Goal: Task Accomplishment & Management: Use online tool/utility

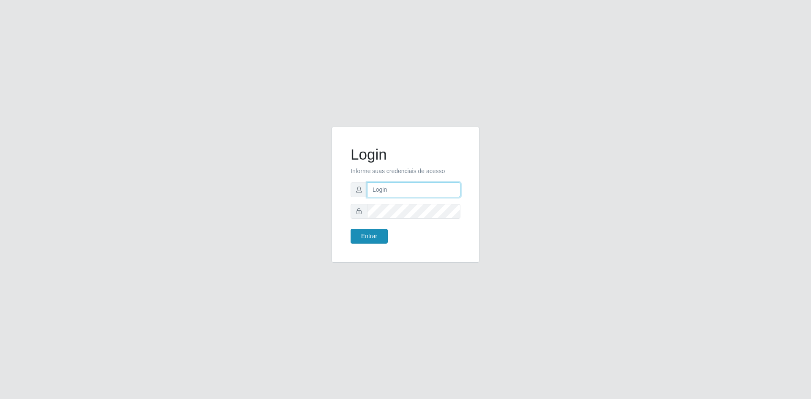
type input "[EMAIL_ADDRESS][DOMAIN_NAME]"
click at [373, 241] on button "Entrar" at bounding box center [369, 236] width 37 height 15
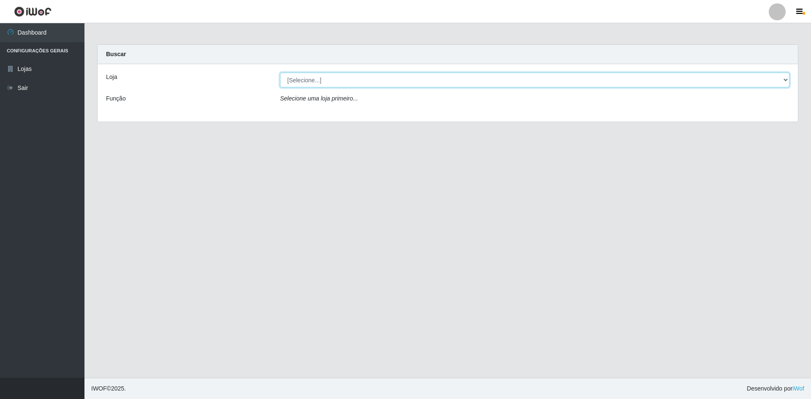
click at [348, 83] on select "[Selecione...] Hiper Queiroz - [GEOGRAPHIC_DATA] [GEOGRAPHIC_DATA] [GEOGRAPHIC_…" at bounding box center [534, 80] width 509 height 15
select select "517"
click at [280, 73] on select "[Selecione...] Hiper Queiroz - [GEOGRAPHIC_DATA] [GEOGRAPHIC_DATA] [GEOGRAPHIC_…" at bounding box center [534, 80] width 509 height 15
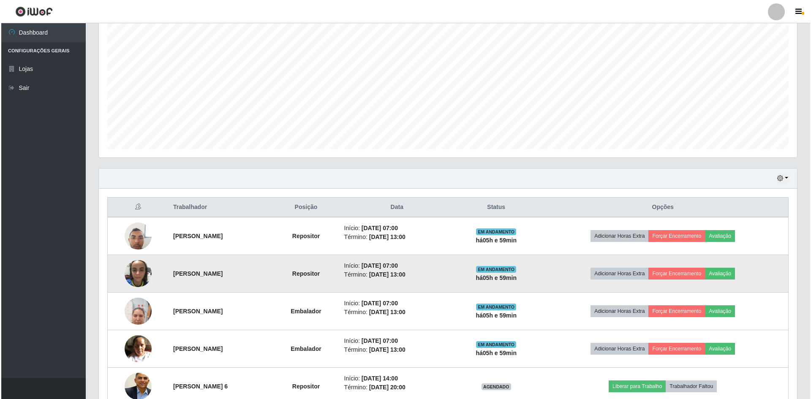
scroll to position [237, 0]
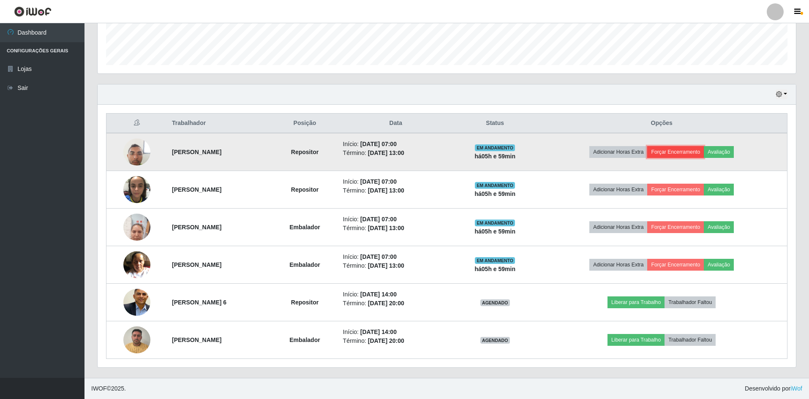
click at [699, 154] on button "Forçar Encerramento" at bounding box center [675, 152] width 57 height 12
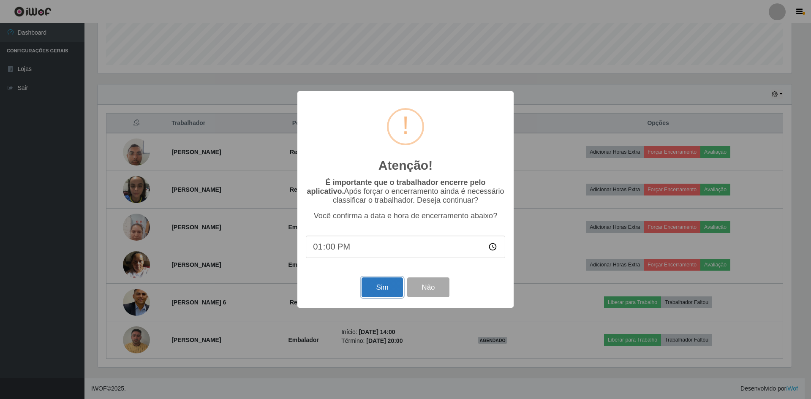
click at [394, 287] on button "Sim" at bounding box center [382, 287] width 41 height 20
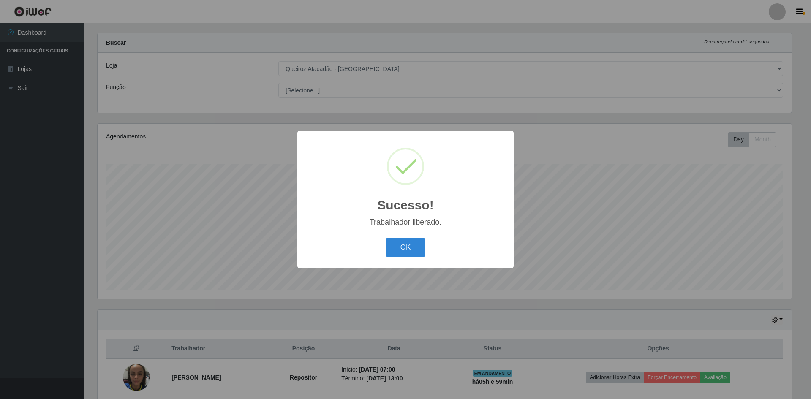
click at [385, 240] on div "OK Cancel" at bounding box center [405, 247] width 199 height 24
click at [400, 242] on button "OK" at bounding box center [405, 248] width 39 height 20
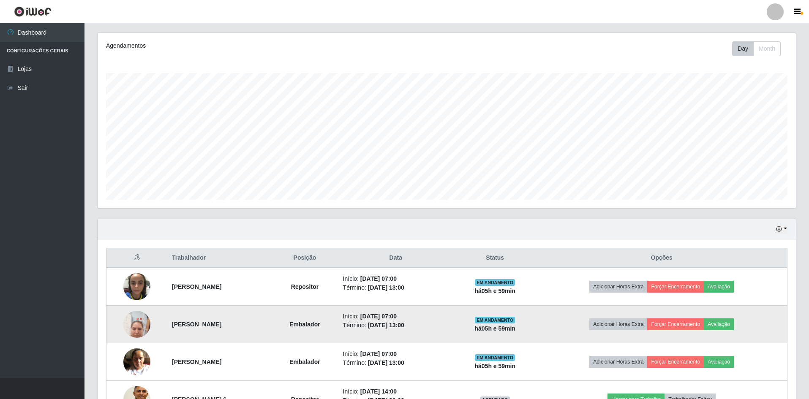
scroll to position [199, 0]
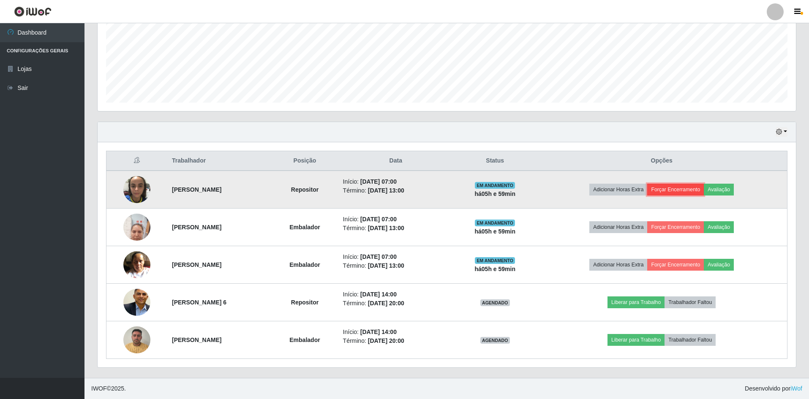
click at [692, 191] on button "Forçar Encerramento" at bounding box center [675, 190] width 57 height 12
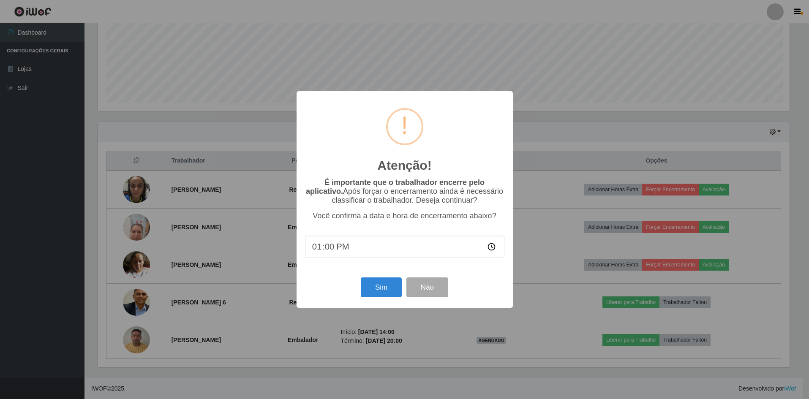
scroll to position [175, 694]
click at [378, 287] on button "Sim" at bounding box center [382, 287] width 41 height 20
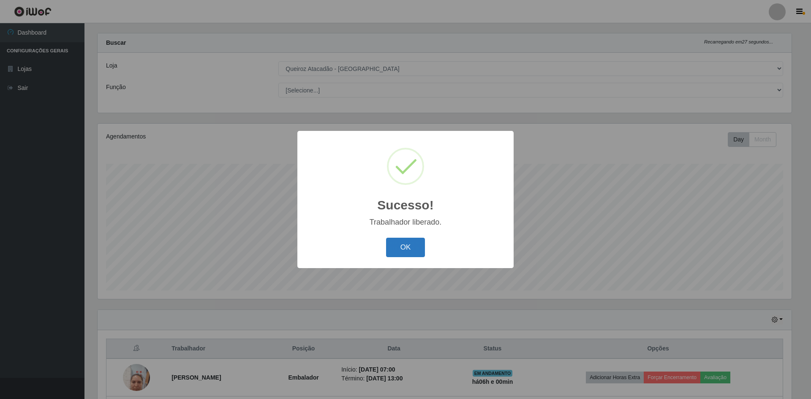
click at [391, 256] on div "OK Cancel" at bounding box center [405, 247] width 199 height 24
click at [394, 252] on button "OK" at bounding box center [405, 248] width 39 height 20
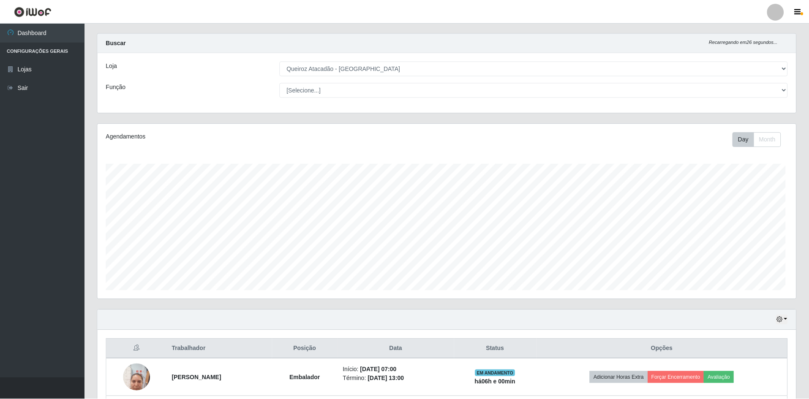
scroll to position [175, 698]
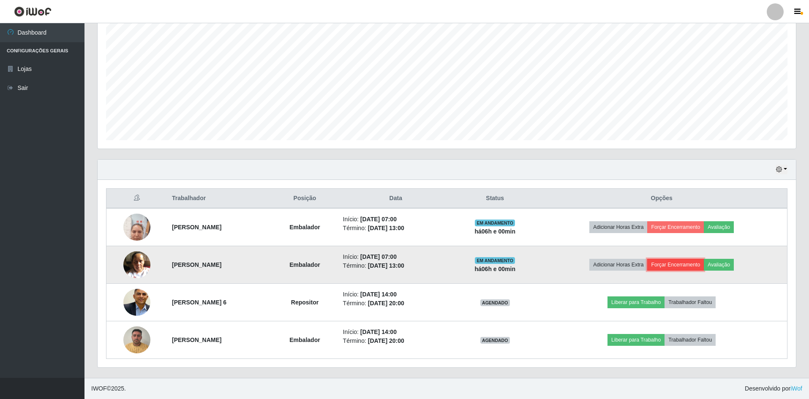
click at [704, 264] on button "Forçar Encerramento" at bounding box center [675, 265] width 57 height 12
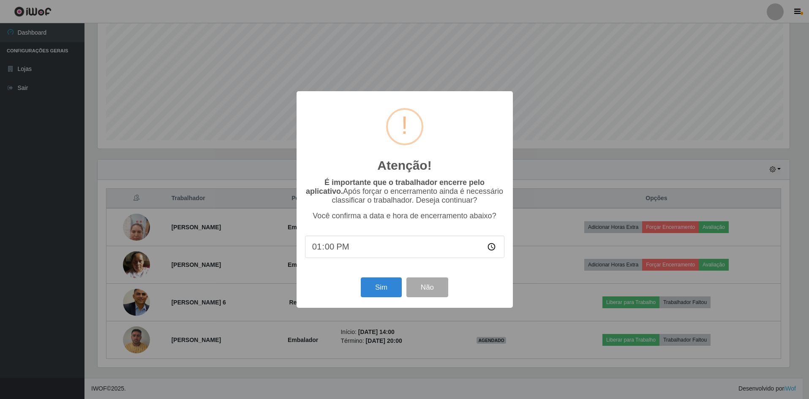
scroll to position [175, 694]
click at [427, 286] on button "Não" at bounding box center [428, 287] width 42 height 20
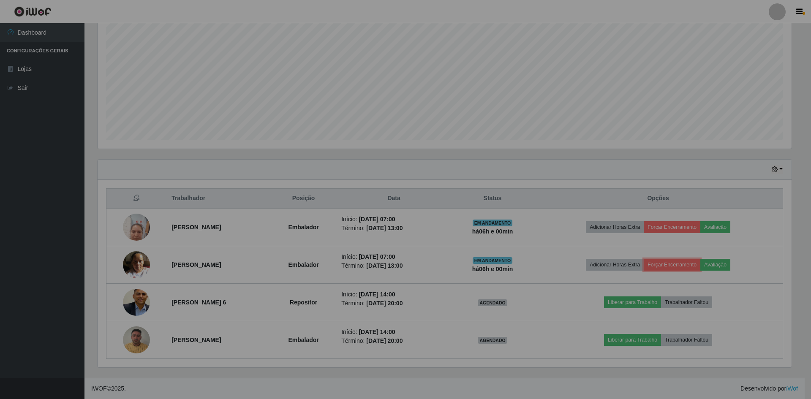
scroll to position [175, 698]
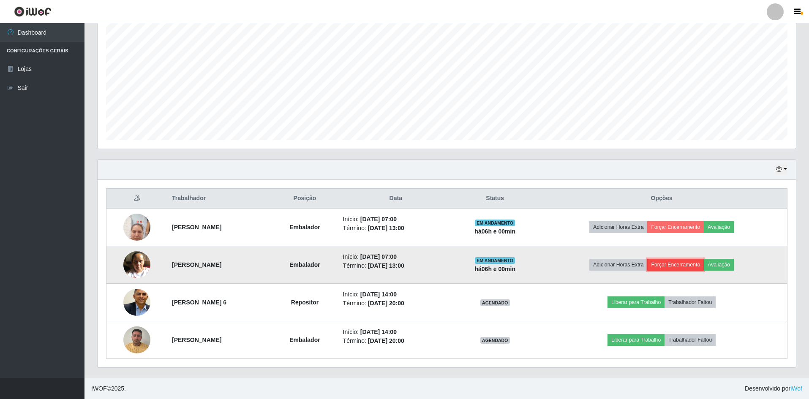
click at [692, 264] on button "Forçar Encerramento" at bounding box center [675, 265] width 57 height 12
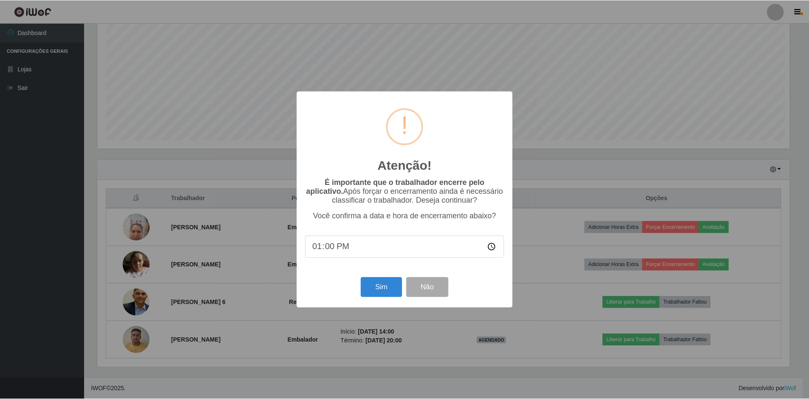
scroll to position [0, 0]
click at [375, 291] on button "Sim" at bounding box center [382, 287] width 41 height 20
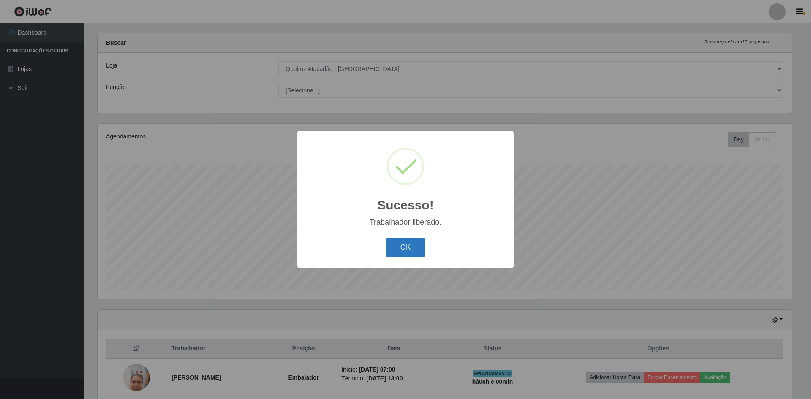
click at [390, 250] on button "OK" at bounding box center [405, 248] width 39 height 20
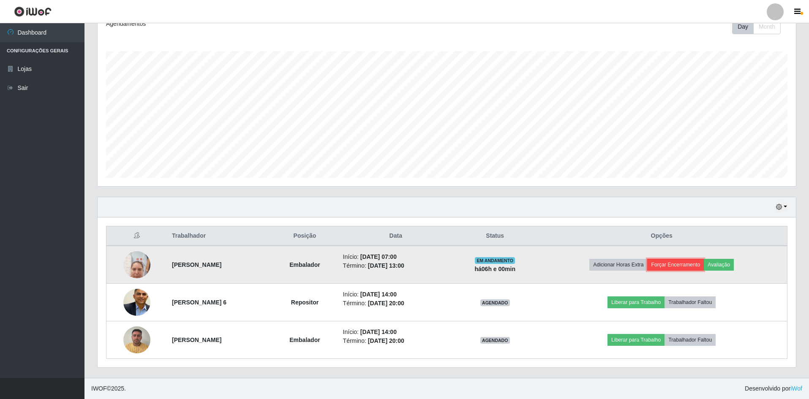
click at [680, 268] on button "Forçar Encerramento" at bounding box center [675, 265] width 57 height 12
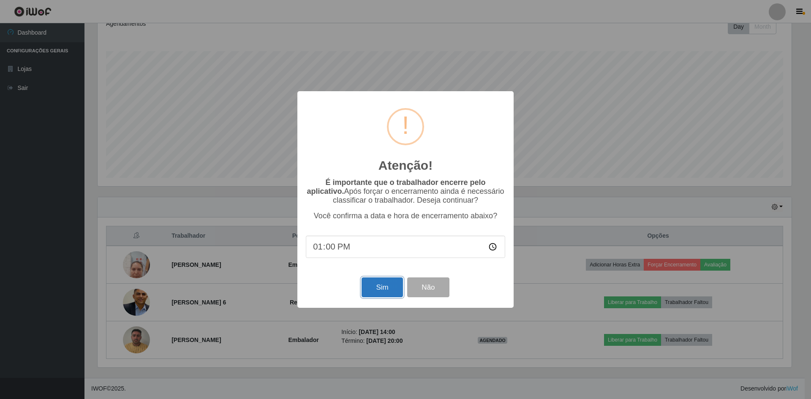
click at [387, 288] on button "Sim" at bounding box center [382, 287] width 41 height 20
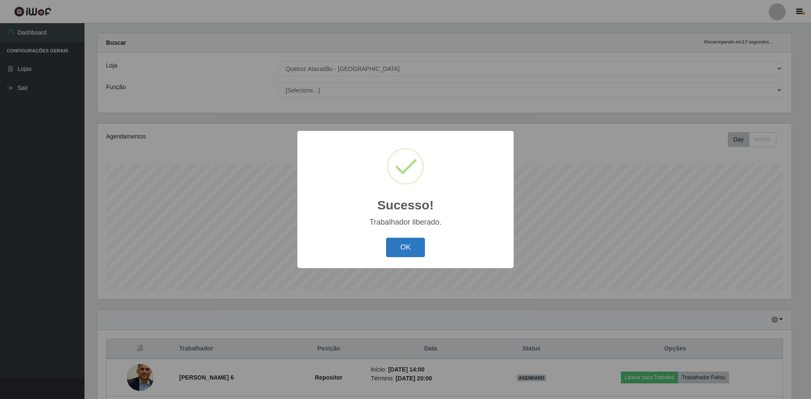
click at [402, 254] on button "OK" at bounding box center [405, 248] width 39 height 20
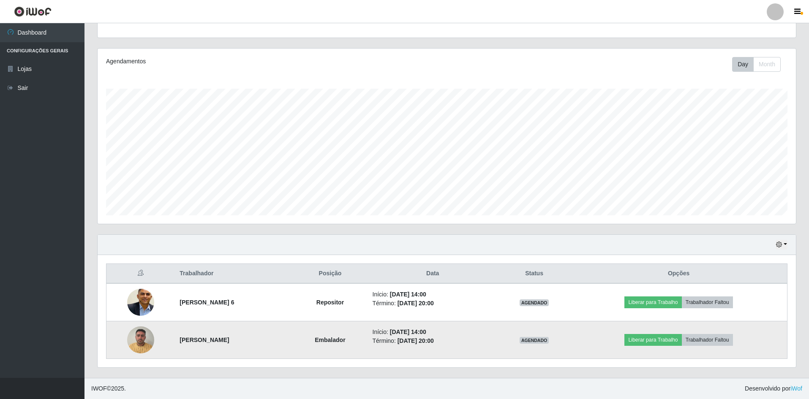
click at [134, 339] on img at bounding box center [140, 340] width 27 height 36
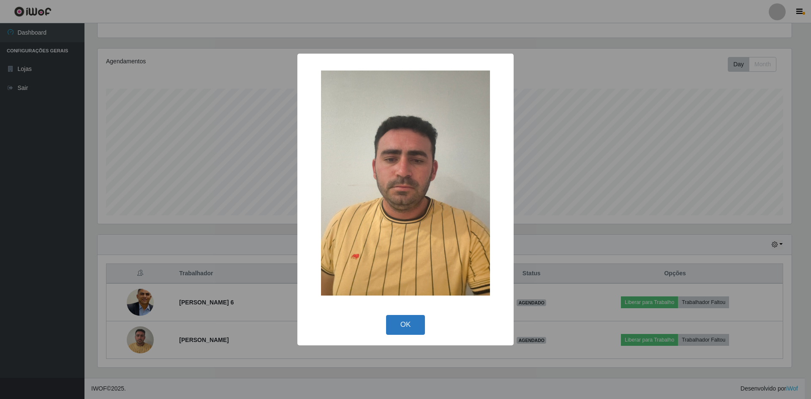
click at [413, 326] on button "OK" at bounding box center [405, 325] width 39 height 20
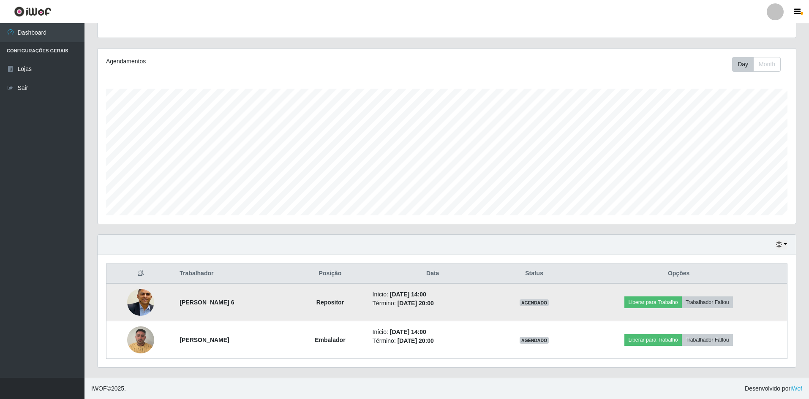
click at [135, 302] on img at bounding box center [140, 302] width 27 height 33
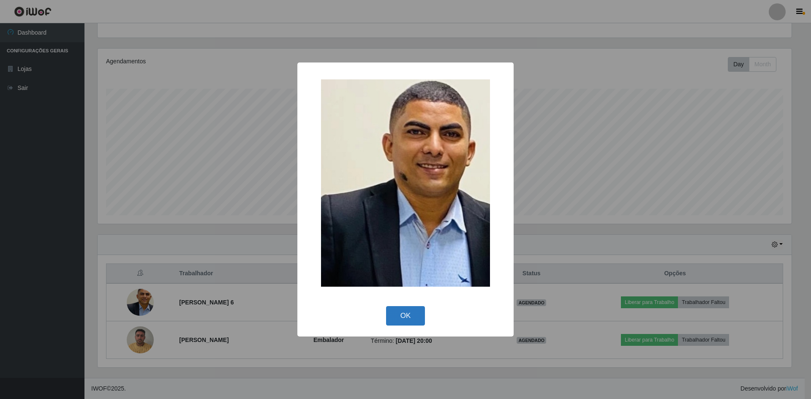
click at [412, 319] on button "OK" at bounding box center [405, 316] width 39 height 20
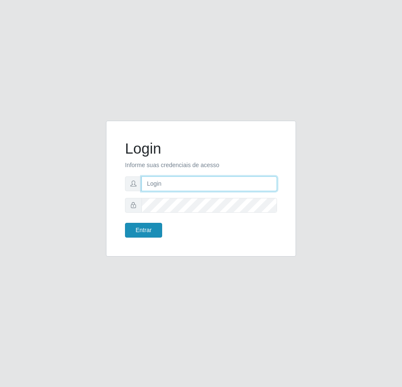
type input "[EMAIL_ADDRESS][DOMAIN_NAME]"
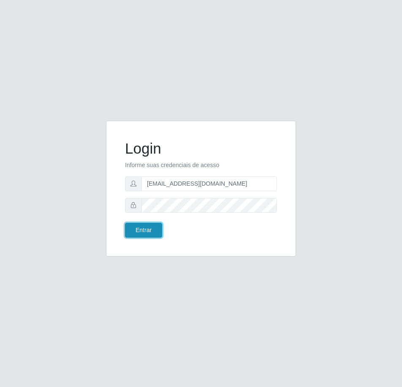
click at [152, 225] on button "Entrar" at bounding box center [143, 230] width 37 height 15
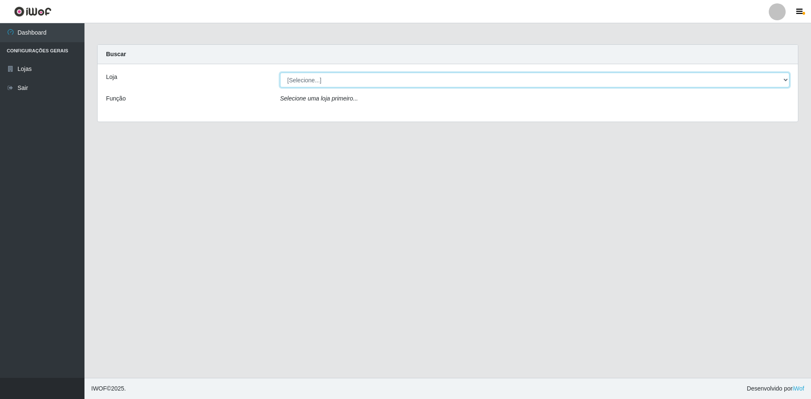
click at [316, 79] on select "[Selecione...] Hiper Queiroz - [GEOGRAPHIC_DATA] [GEOGRAPHIC_DATA] [GEOGRAPHIC_…" at bounding box center [534, 80] width 509 height 15
select select "517"
click at [280, 73] on select "[Selecione...] Hiper Queiroz - [GEOGRAPHIC_DATA] [GEOGRAPHIC_DATA] [GEOGRAPHIC_…" at bounding box center [534, 80] width 509 height 15
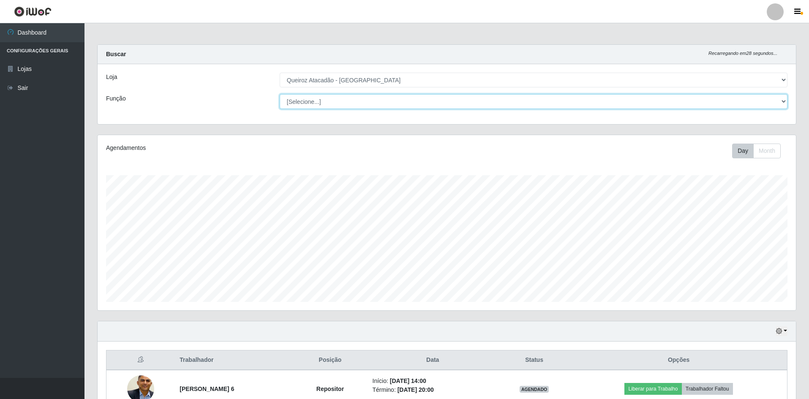
click at [313, 100] on select "[Selecione...] ASG ASG + ASG ++ Embalador Embalador + Embalador ++ Operador de …" at bounding box center [534, 101] width 508 height 15
click at [280, 94] on select "[Selecione...] ASG ASG + ASG ++ Embalador Embalador + Embalador ++ Operador de …" at bounding box center [534, 101] width 508 height 15
click at [375, 101] on select "[Selecione...] ASG ASG + ASG ++ Embalador Embalador + Embalador ++ Operador de …" at bounding box center [534, 101] width 508 height 15
select select "71"
click at [280, 94] on select "[Selecione...] ASG ASG + ASG ++ Embalador Embalador + Embalador ++ Operador de …" at bounding box center [534, 101] width 508 height 15
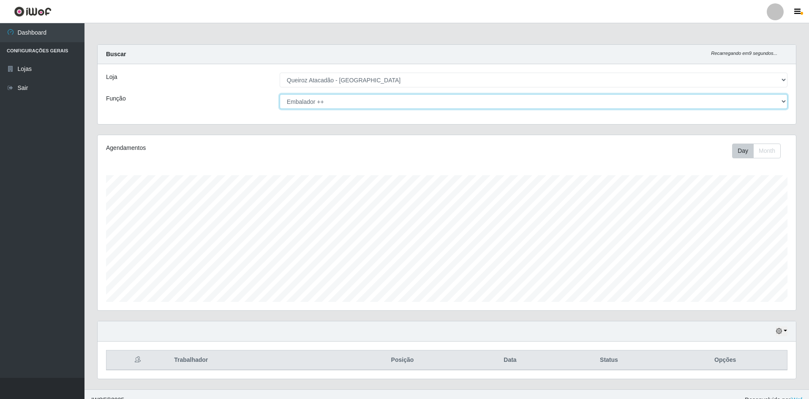
click at [402, 104] on select "[Selecione...] ASG ASG + ASG ++ Embalador Embalador + Embalador ++ Operador de …" at bounding box center [534, 101] width 508 height 15
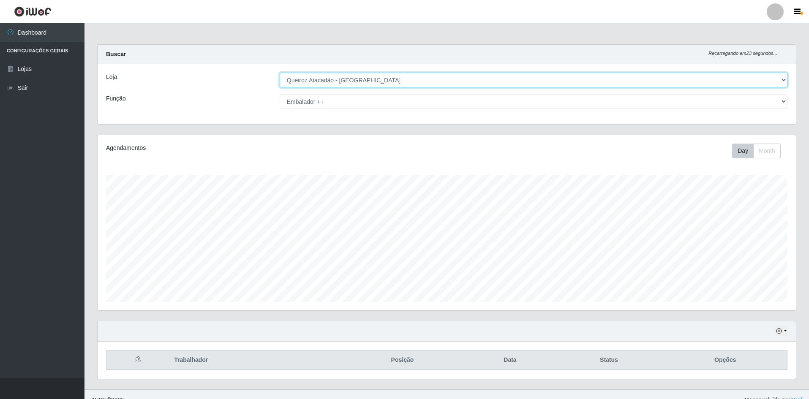
click at [373, 79] on select "[Selecione...] Hiper Queiroz - [GEOGRAPHIC_DATA] [GEOGRAPHIC_DATA] [GEOGRAPHIC_…" at bounding box center [534, 80] width 508 height 15
click at [280, 73] on select "[Selecione...] Hiper Queiroz - [GEOGRAPHIC_DATA] [GEOGRAPHIC_DATA] [GEOGRAPHIC_…" at bounding box center [534, 80] width 508 height 15
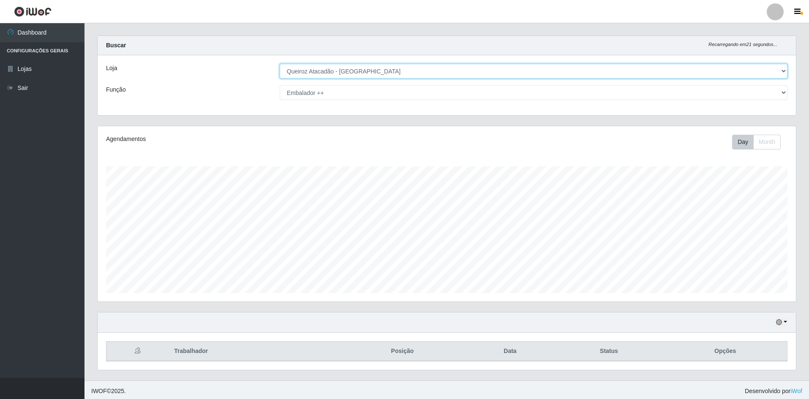
scroll to position [11, 0]
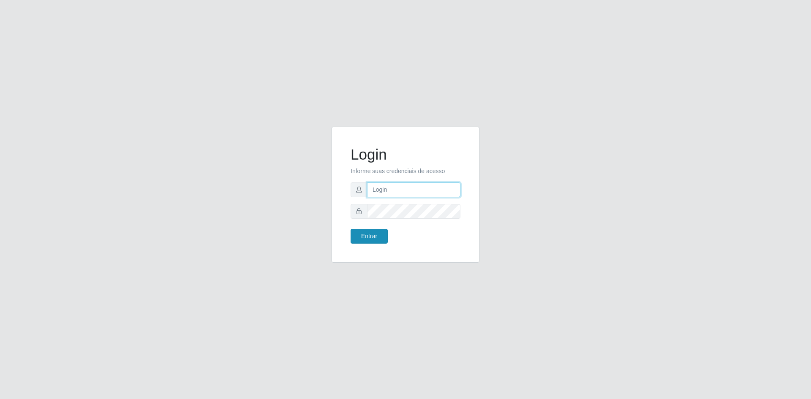
type input "[EMAIL_ADDRESS][DOMAIN_NAME]"
click at [356, 238] on button "Entrar" at bounding box center [369, 236] width 37 height 15
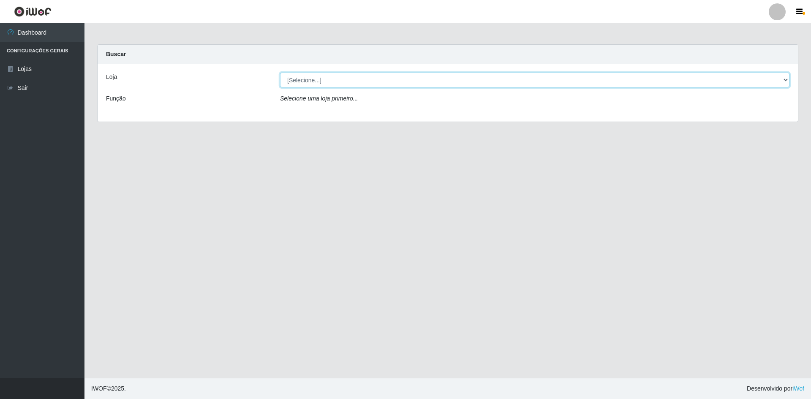
click at [364, 82] on select "[Selecione...] Hiper Queiroz - [GEOGRAPHIC_DATA] [GEOGRAPHIC_DATA] [GEOGRAPHIC_…" at bounding box center [534, 80] width 509 height 15
select select "517"
click at [280, 73] on select "[Selecione...] Hiper Queiroz - [GEOGRAPHIC_DATA] [GEOGRAPHIC_DATA] [GEOGRAPHIC_…" at bounding box center [534, 80] width 509 height 15
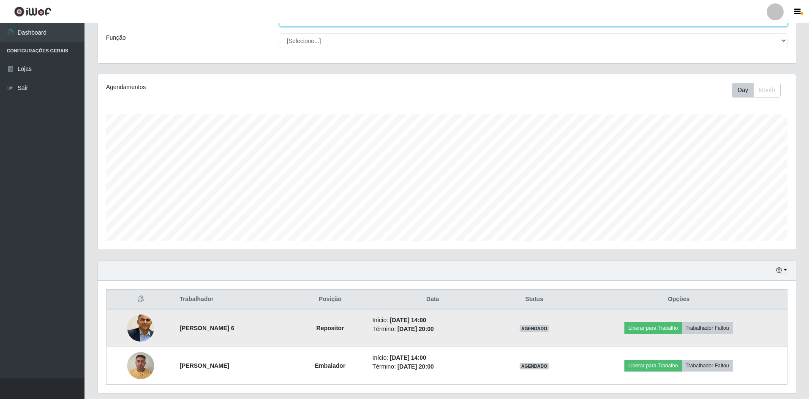
scroll to position [87, 0]
